Goal: Task Accomplishment & Management: Manage account settings

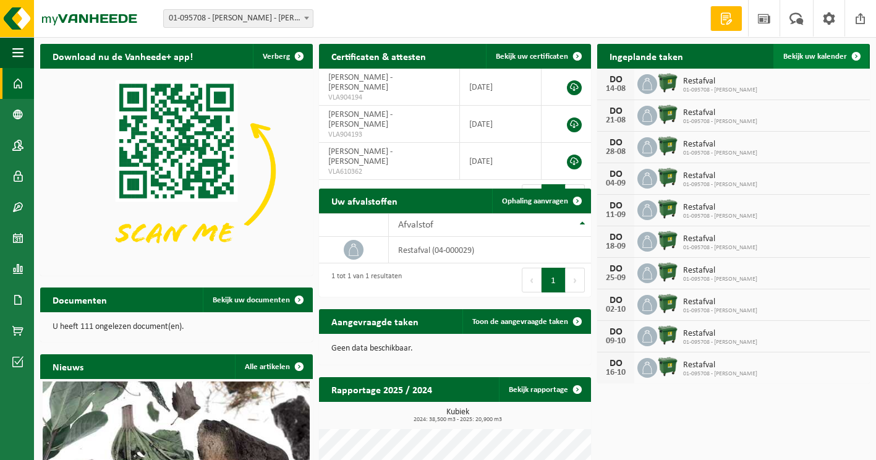
click at [811, 55] on span "Bekijk uw kalender" at bounding box center [815, 57] width 64 height 8
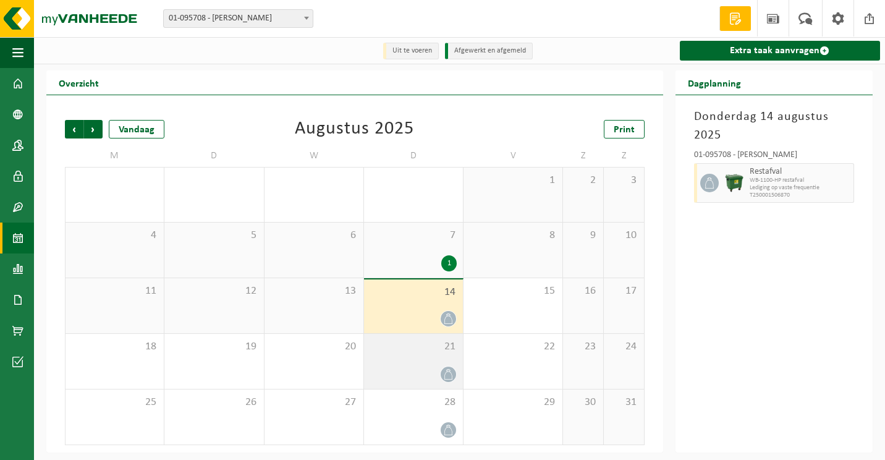
click at [416, 369] on div at bounding box center [413, 374] width 87 height 17
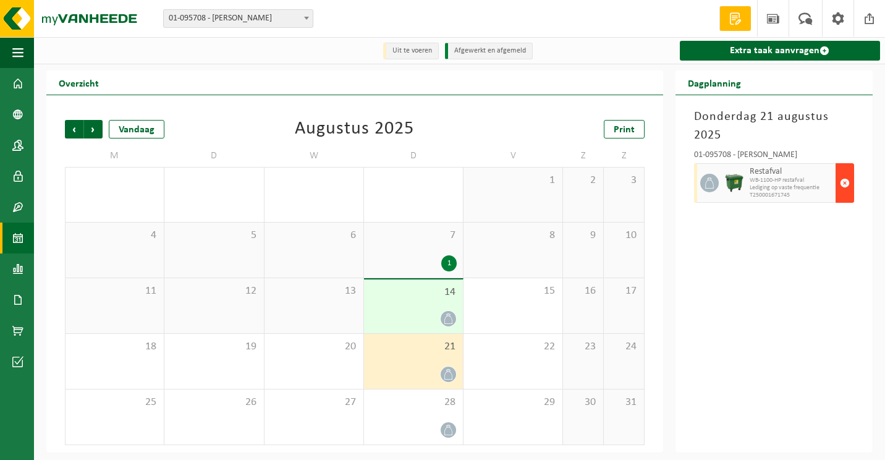
click at [846, 187] on span "button" at bounding box center [845, 183] width 10 height 25
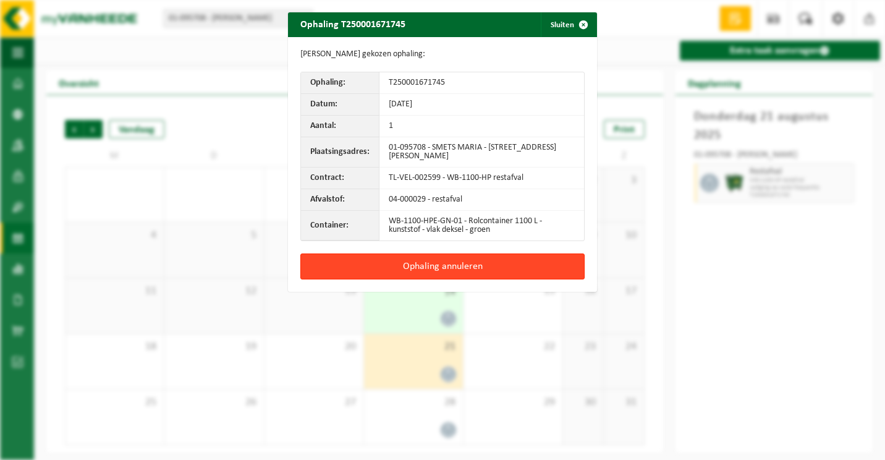
click at [461, 266] on button "Ophaling annuleren" at bounding box center [443, 267] width 284 height 26
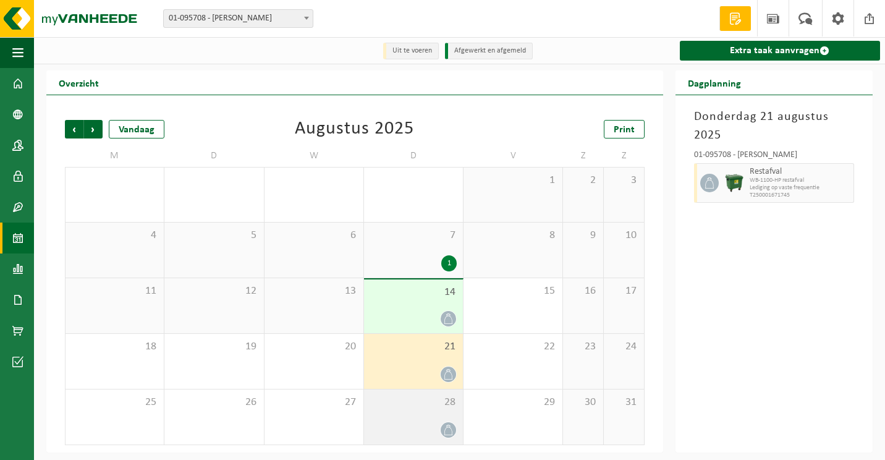
drag, startPoint x: 391, startPoint y: 422, endPoint x: 409, endPoint y: 405, distance: 25.0
click at [394, 421] on div "28" at bounding box center [413, 417] width 99 height 55
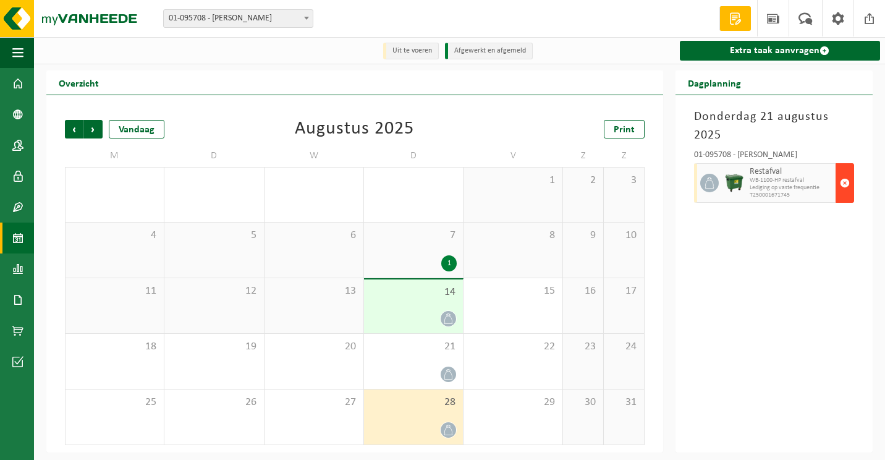
click at [849, 179] on span "button" at bounding box center [845, 183] width 10 height 25
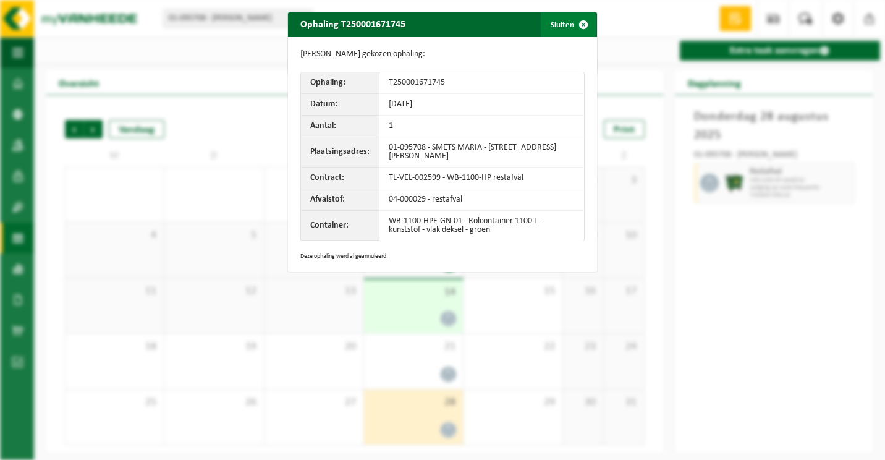
click at [580, 24] on span "button" at bounding box center [583, 24] width 25 height 25
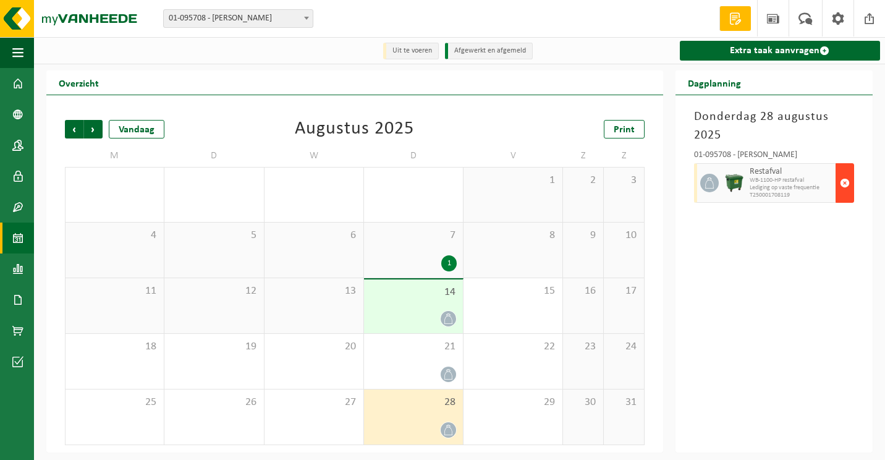
click at [842, 179] on span "button" at bounding box center [845, 183] width 10 height 25
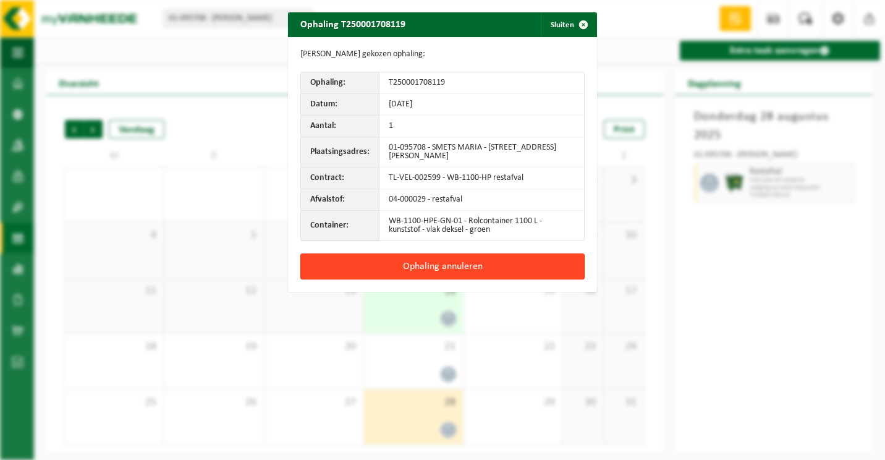
click at [450, 269] on button "Ophaling annuleren" at bounding box center [443, 267] width 284 height 26
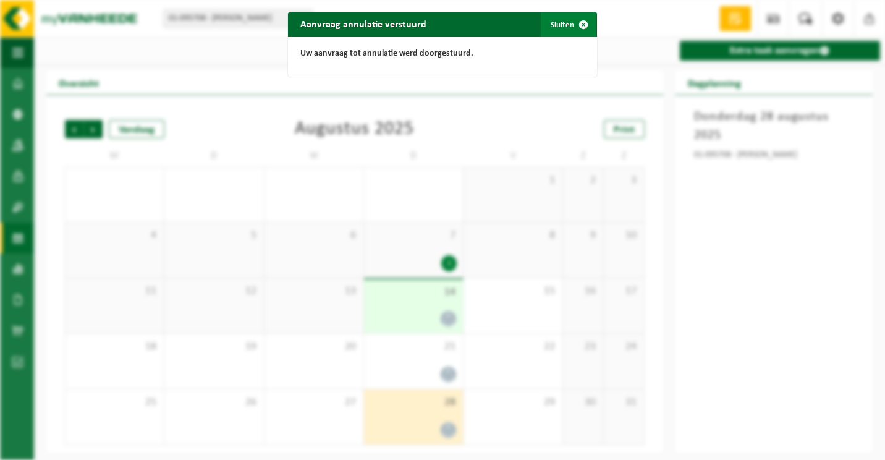
click at [554, 28] on button "Sluiten" at bounding box center [568, 24] width 55 height 25
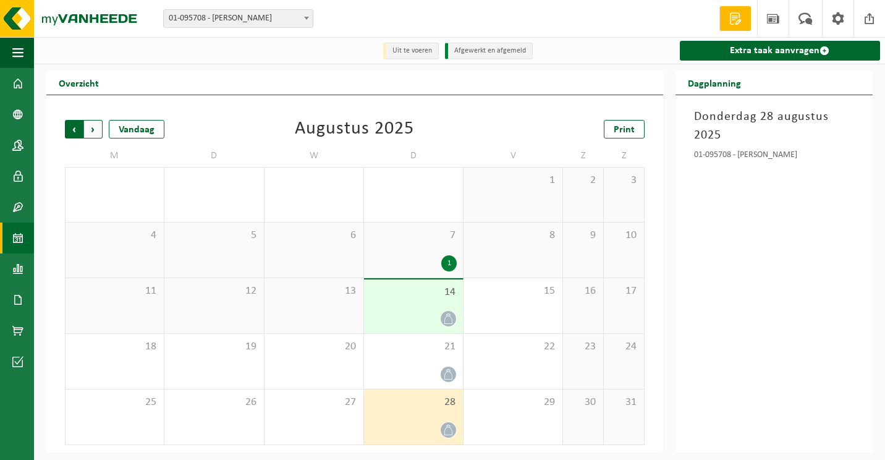
click at [94, 134] on span "Volgende" at bounding box center [93, 129] width 19 height 19
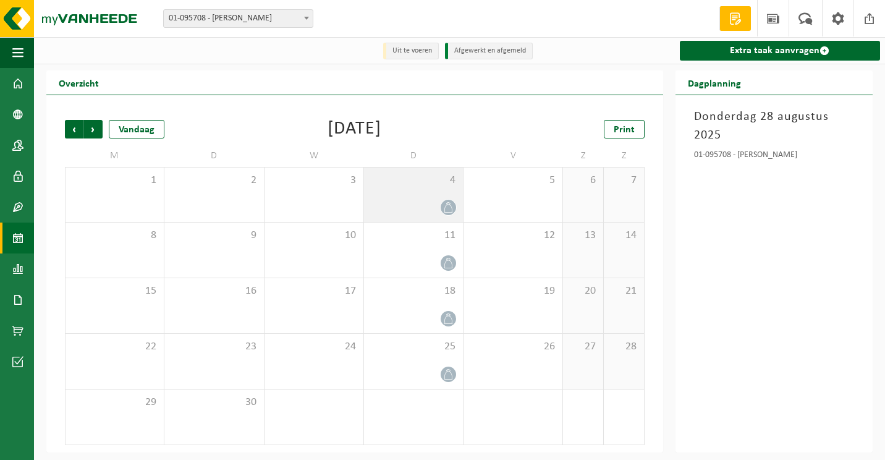
click at [417, 197] on div "4" at bounding box center [413, 195] width 99 height 54
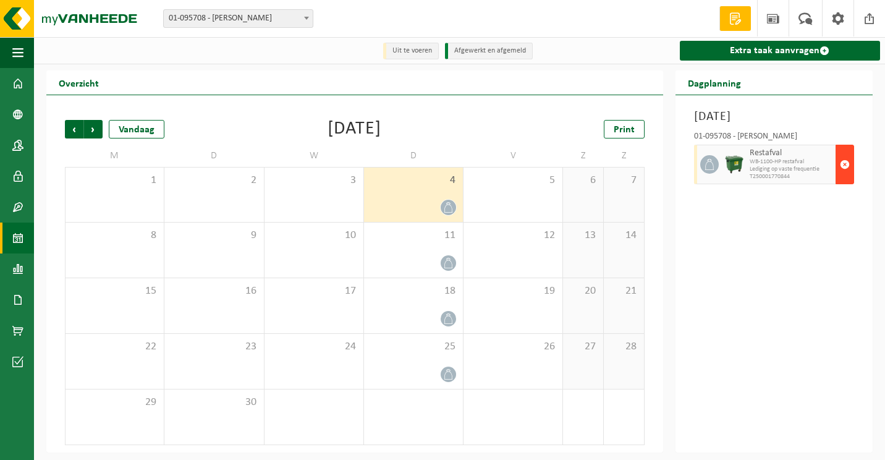
click at [843, 177] on span "button" at bounding box center [845, 164] width 10 height 25
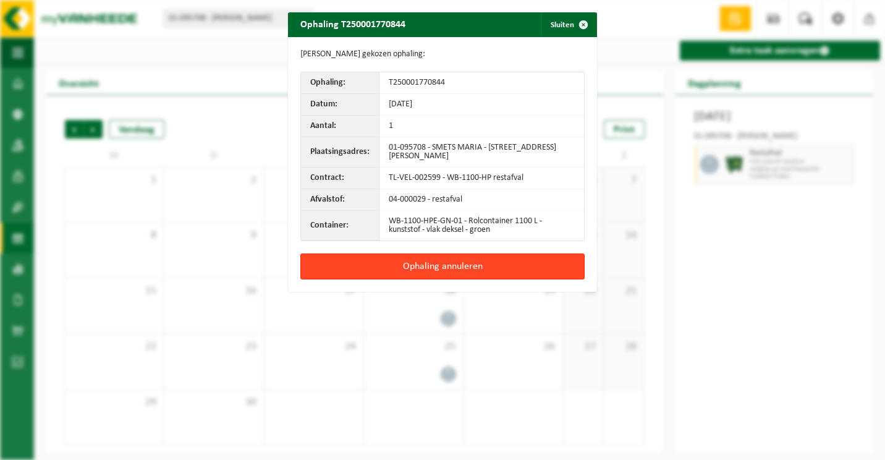
click at [348, 260] on button "Ophaling annuleren" at bounding box center [443, 267] width 284 height 26
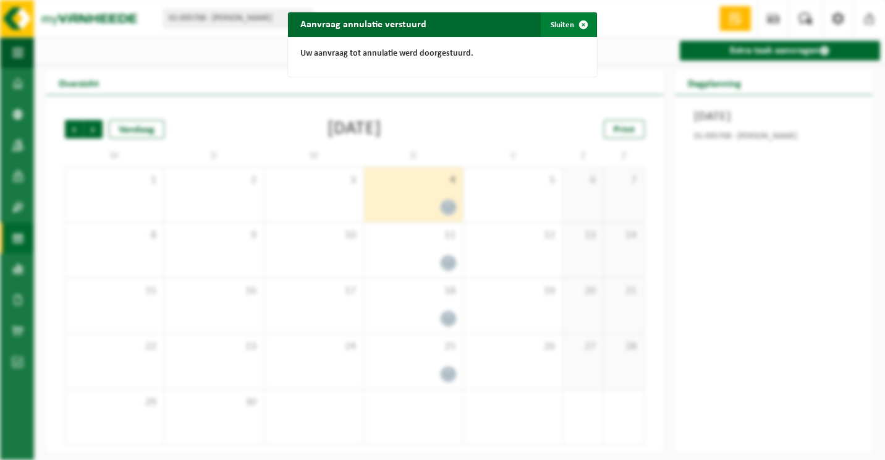
click at [557, 29] on button "Sluiten" at bounding box center [568, 24] width 55 height 25
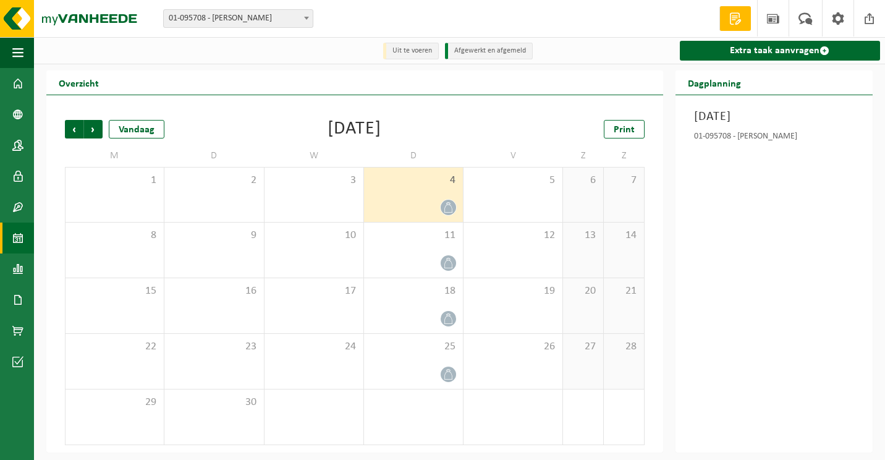
drag, startPoint x: 863, startPoint y: 1, endPoint x: 859, endPoint y: 183, distance: 182.4
click at [864, 188] on div "[DATE] 01-095708 - [PERSON_NAME]" at bounding box center [774, 273] width 197 height 357
